Goal: Task Accomplishment & Management: Use online tool/utility

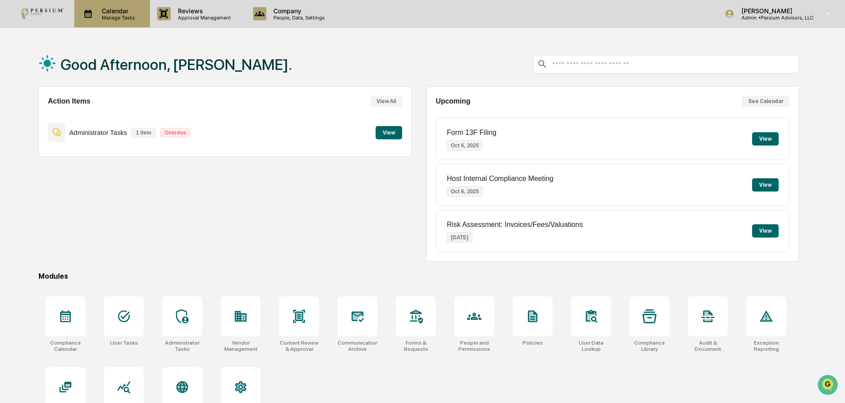
click at [126, 8] on p "Calendar" at bounding box center [117, 11] width 45 height 8
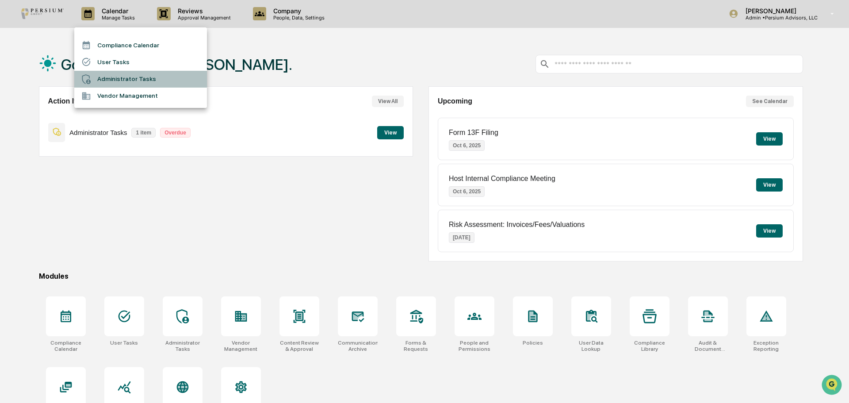
click at [134, 76] on li "Administrator Tasks" at bounding box center [140, 79] width 133 height 17
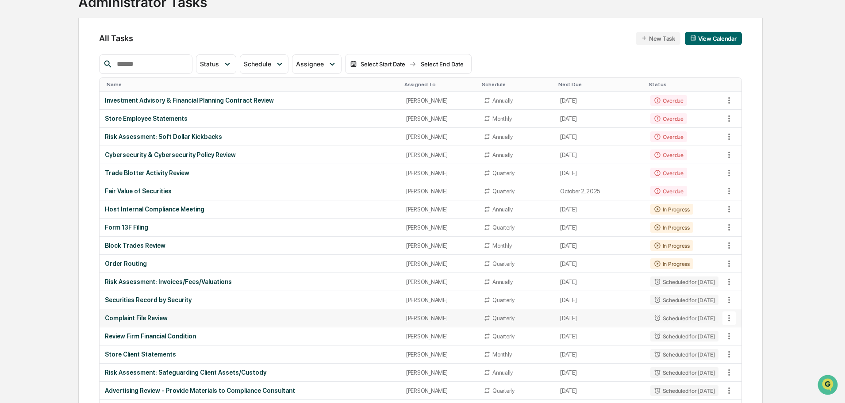
scroll to position [69, 0]
click at [143, 314] on div "Complaint File Review" at bounding box center [250, 317] width 290 height 7
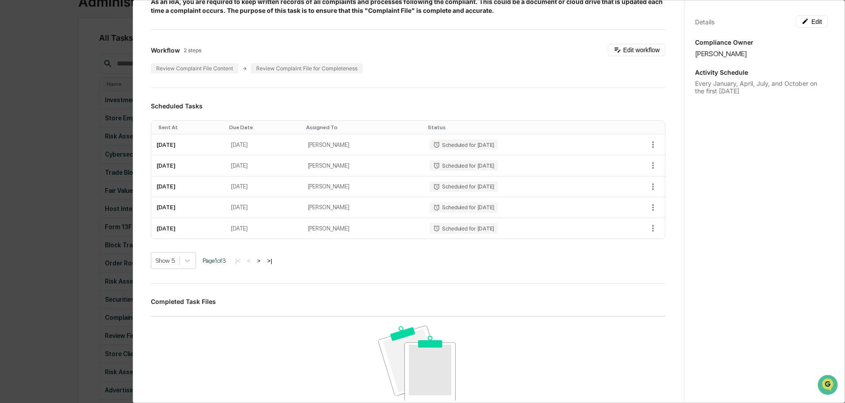
scroll to position [0, 0]
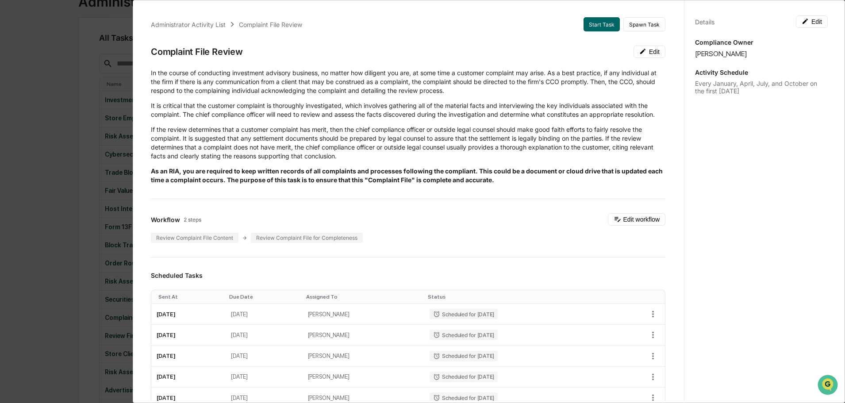
click at [78, 120] on div "Administrator Activity List Complaint File Review Start Task Spawn Task Complai…" at bounding box center [422, 201] width 845 height 403
